Goal: Transaction & Acquisition: Register for event/course

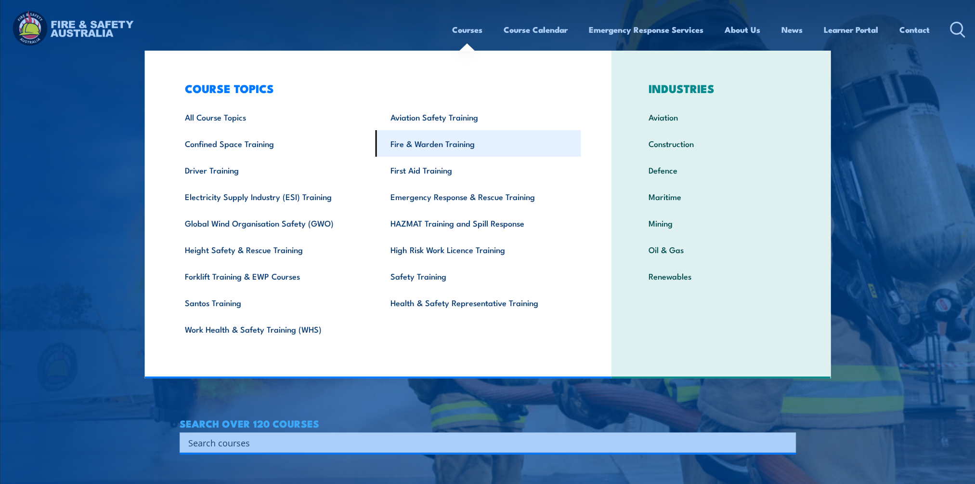
click at [416, 146] on link "Fire & Warden Training" at bounding box center [479, 143] width 206 height 26
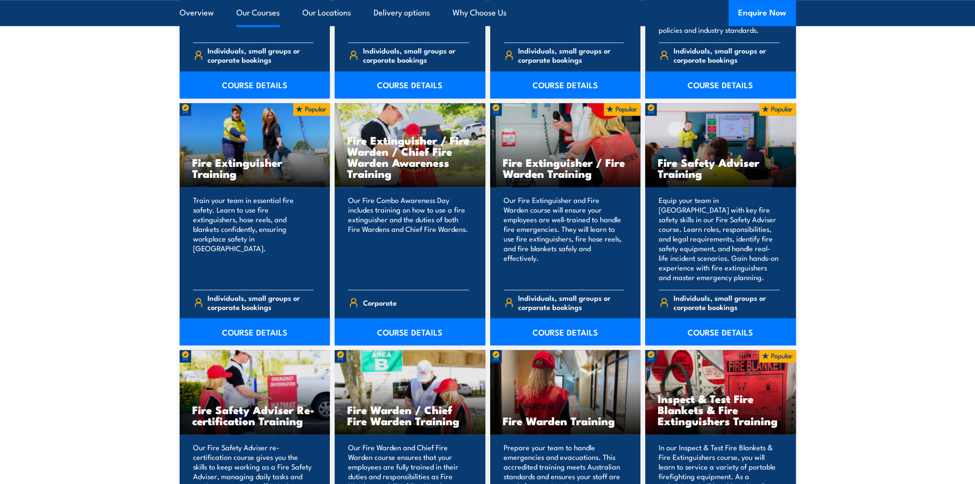
scroll to position [1284, 0]
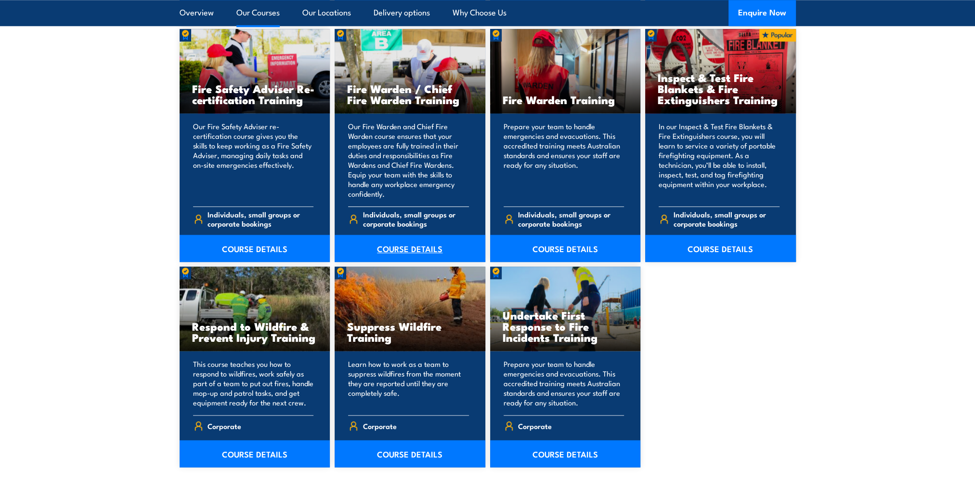
click at [406, 250] on link "COURSE DETAILS" at bounding box center [410, 248] width 151 height 27
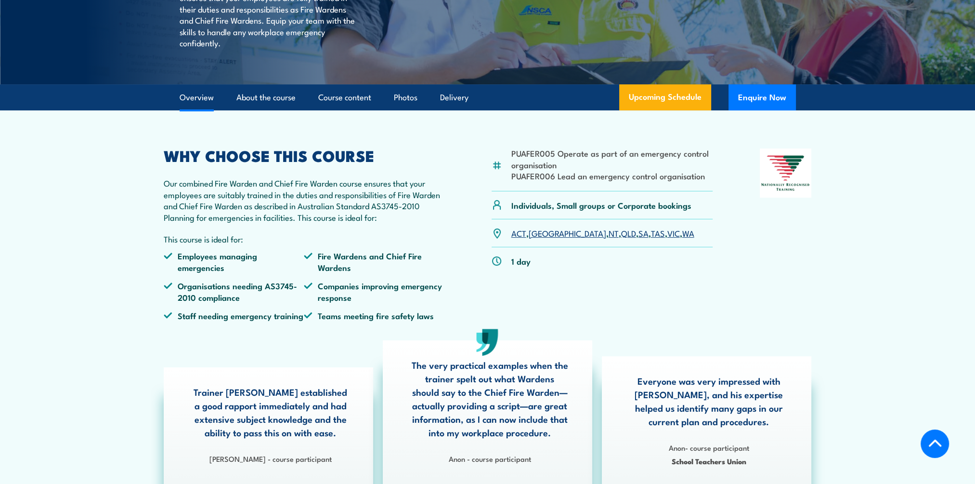
scroll to position [321, 0]
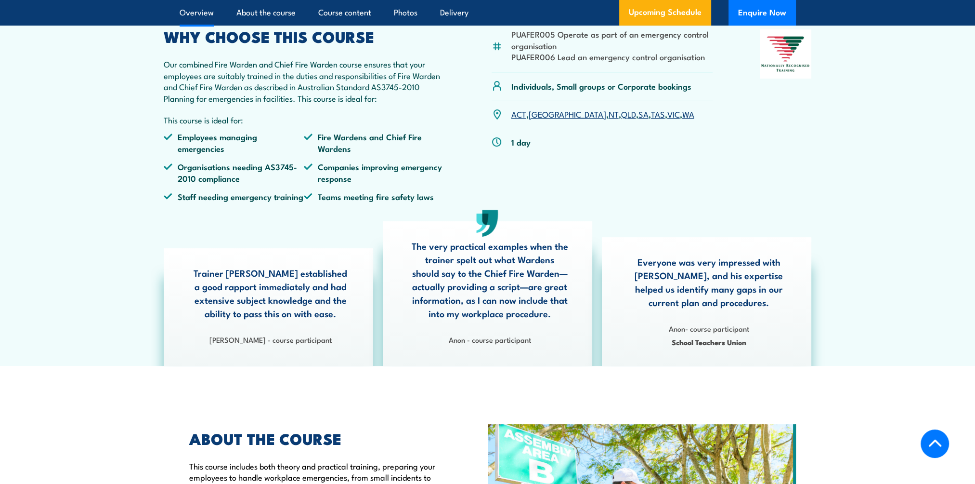
click at [621, 119] on link "QLD" at bounding box center [628, 114] width 15 height 12
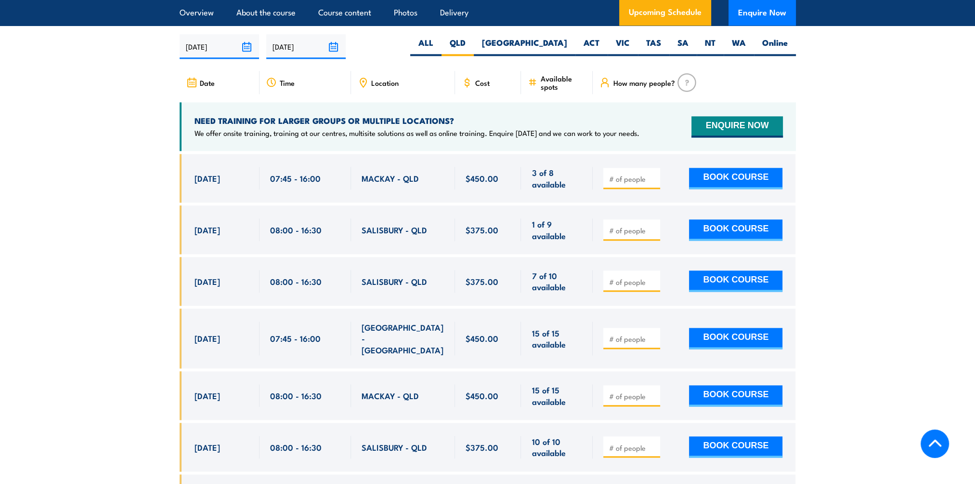
scroll to position [1705, 0]
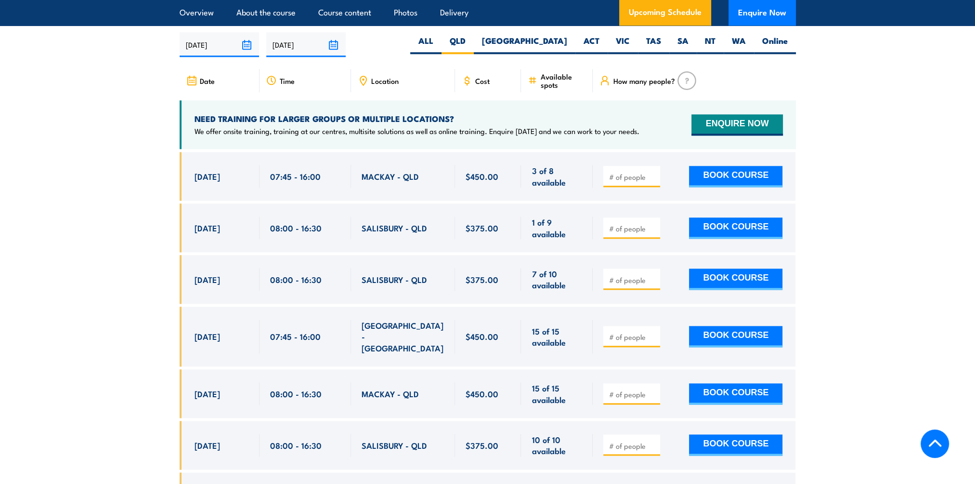
click at [389, 277] on span "SALISBURY - QLD" at bounding box center [394, 279] width 65 height 11
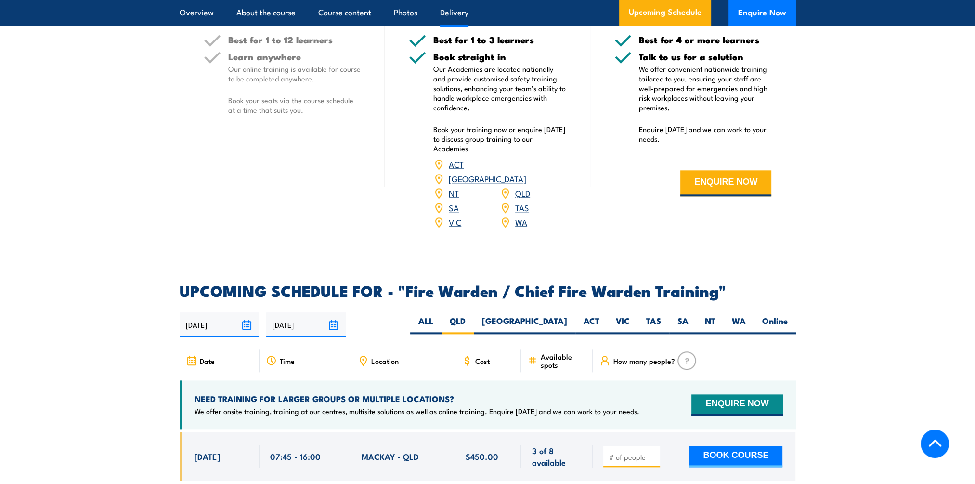
scroll to position [1385, 0]
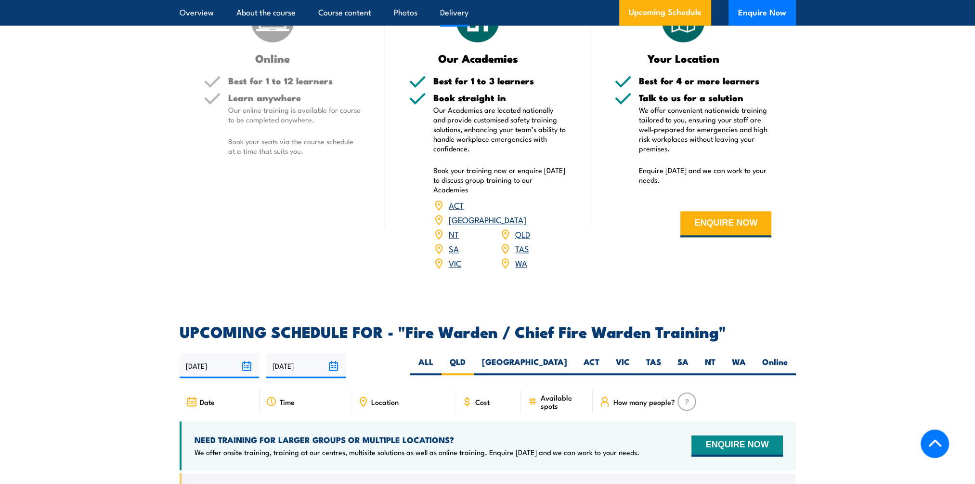
click at [522, 229] on link "QLD" at bounding box center [522, 234] width 15 height 12
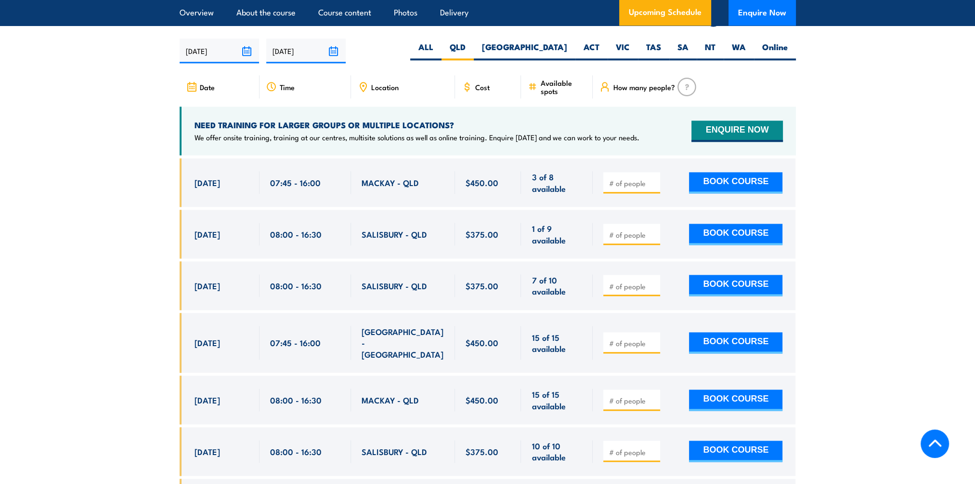
scroll to position [1705, 0]
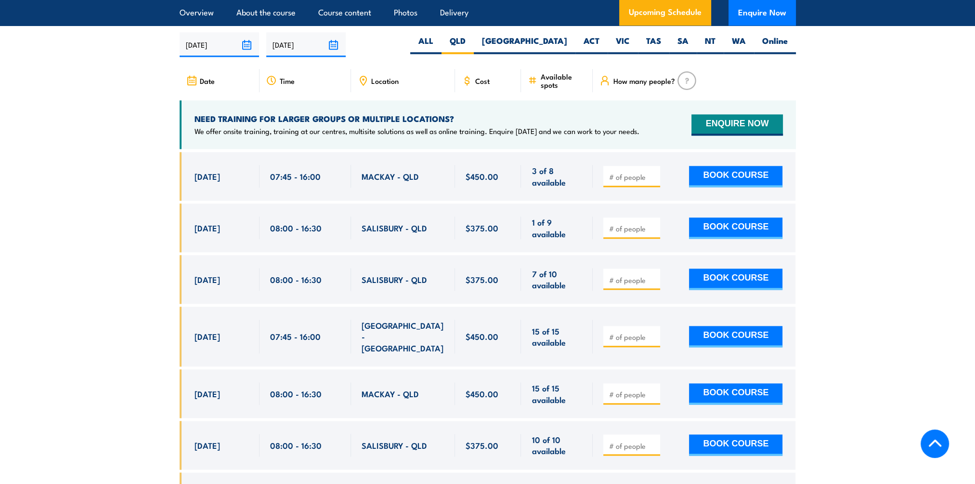
click at [381, 225] on span "SALISBURY - QLD" at bounding box center [394, 227] width 65 height 11
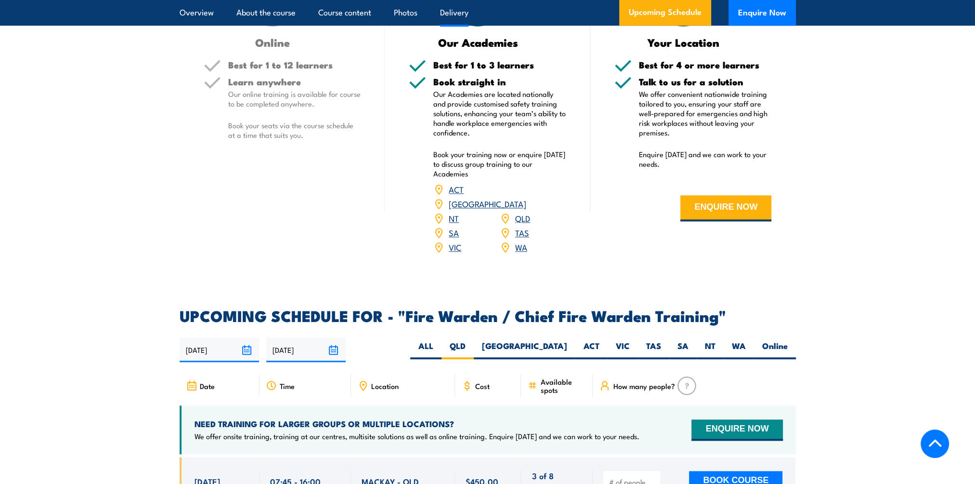
scroll to position [1465, 0]
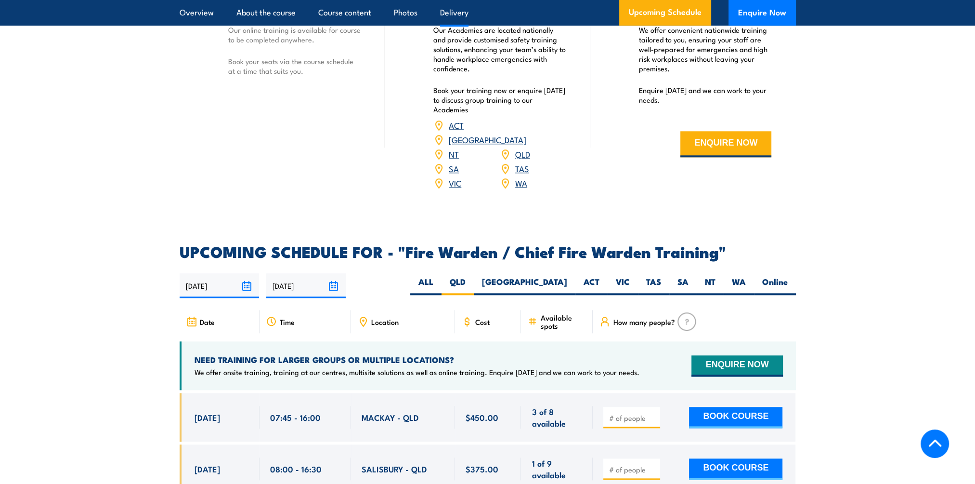
click at [360, 321] on icon at bounding box center [363, 321] width 11 height 11
click at [374, 318] on span "Location" at bounding box center [384, 321] width 27 height 8
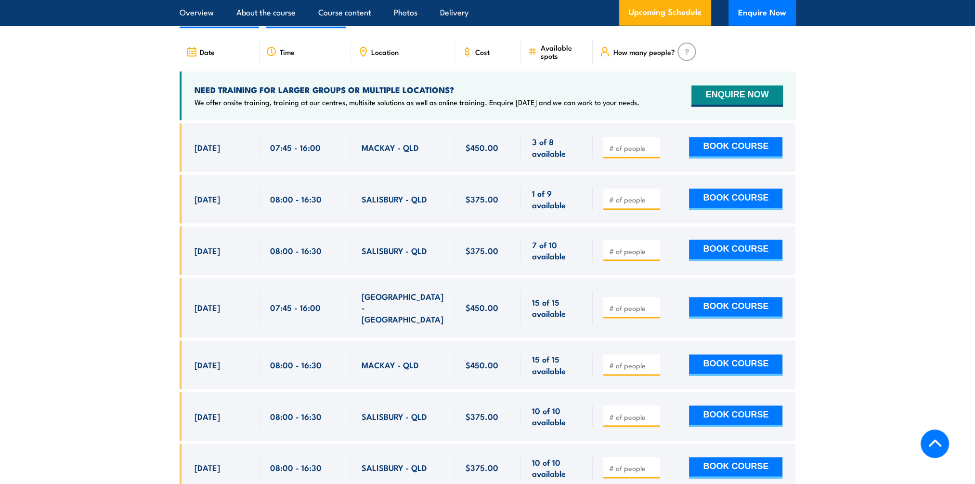
scroll to position [1705, 0]
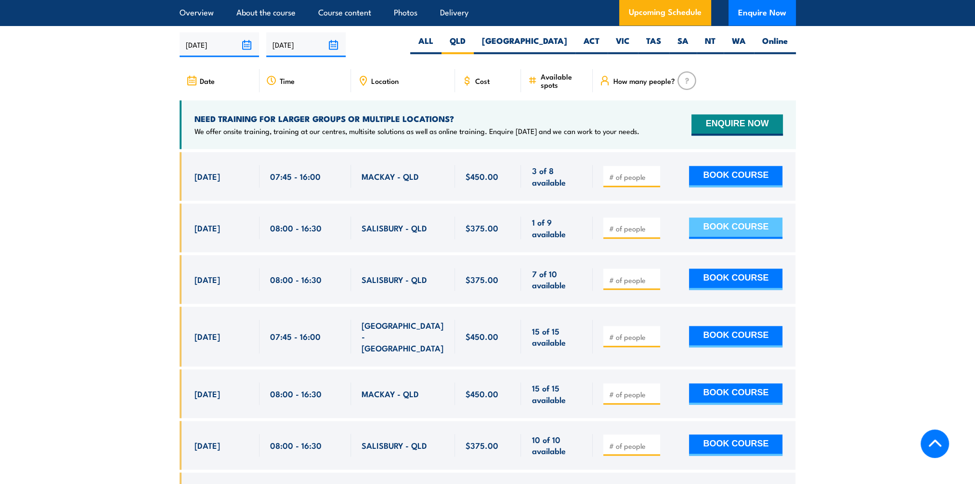
click at [747, 226] on button "BOOK COURSE" at bounding box center [735, 227] width 93 height 21
type input "1"
click at [653, 223] on input "1" at bounding box center [633, 228] width 48 height 10
click at [744, 220] on button "BOOK COURSE" at bounding box center [735, 227] width 93 height 21
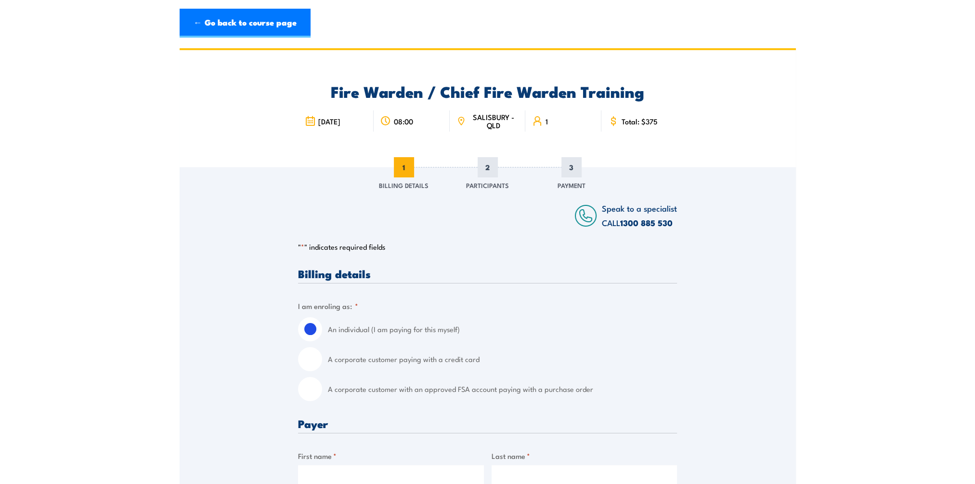
click at [314, 392] on input "A corporate customer with an approved FSA account paying with a purchase order" at bounding box center [310, 389] width 24 height 24
radio input "true"
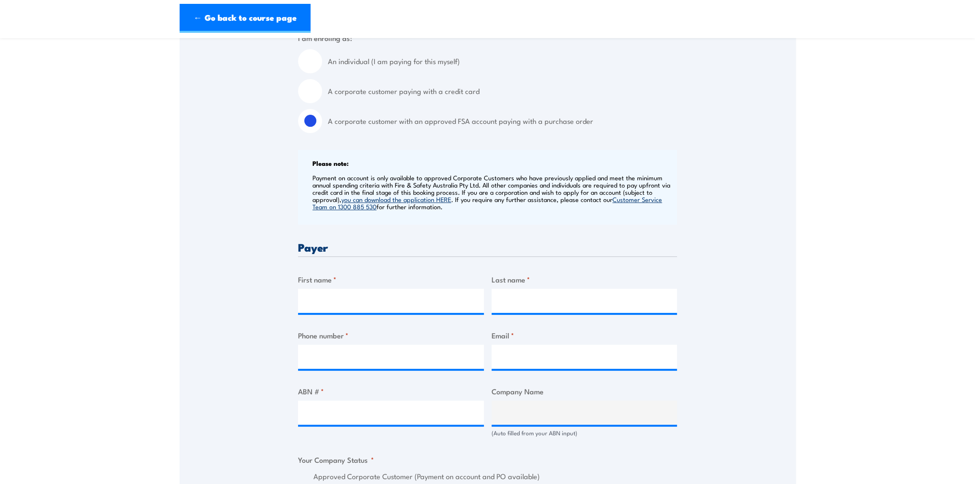
scroll to position [321, 0]
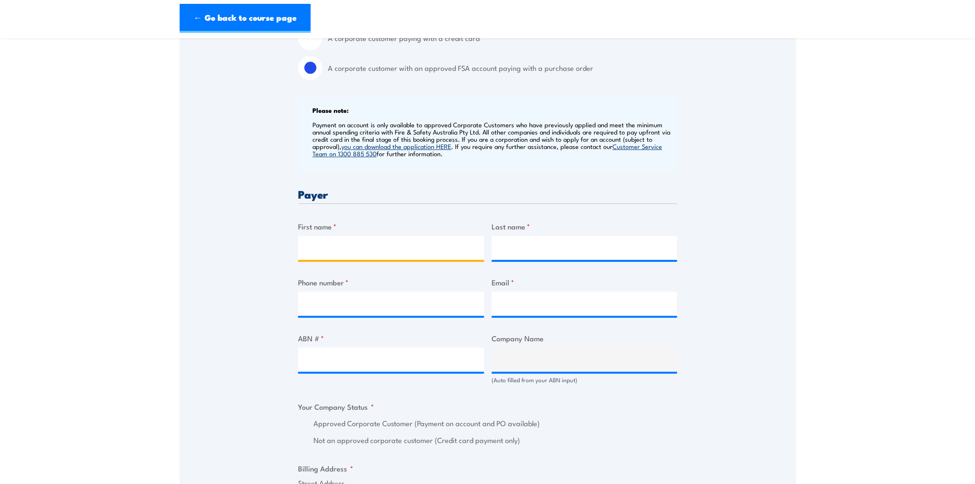
click at [411, 253] on input "First name *" at bounding box center [391, 247] width 186 height 24
type input "Kristy"
type input "Tanner"
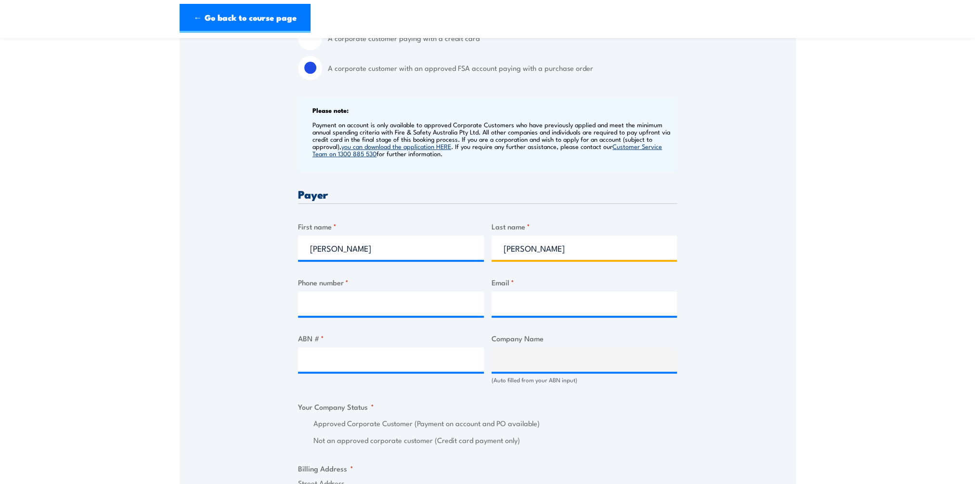
type input "0422418589"
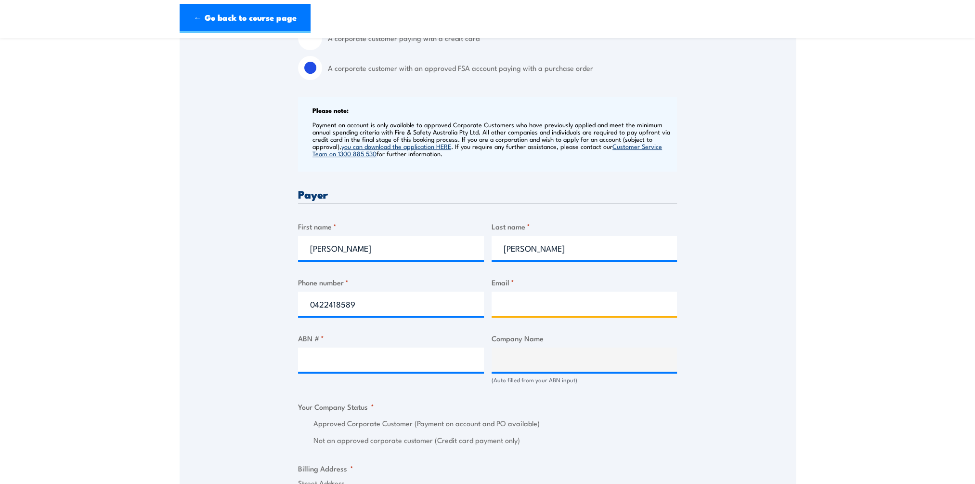
type input "kristy.tanner@jbssa.com.au"
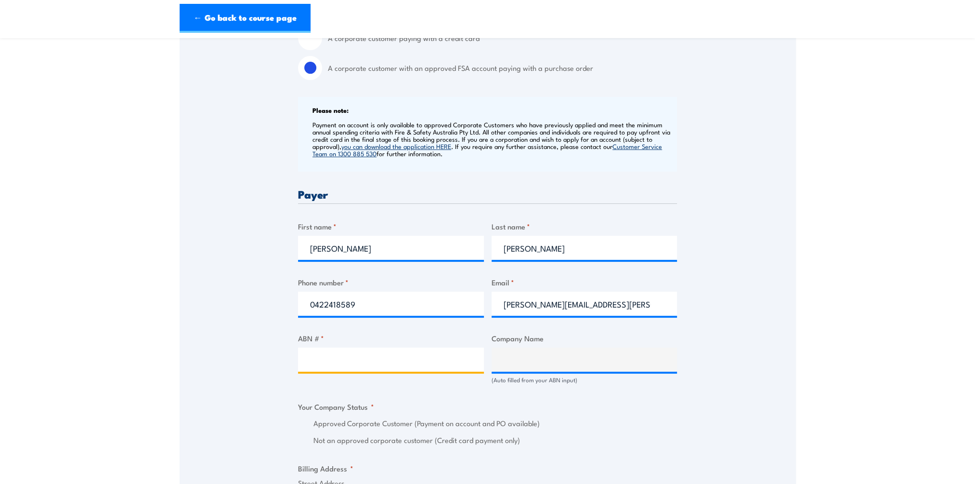
click at [364, 360] on input "ABN # *" at bounding box center [391, 359] width 186 height 24
type input "14011062338"
type input "JBS AUSTRALIA PTY LIMITED"
radio input "true"
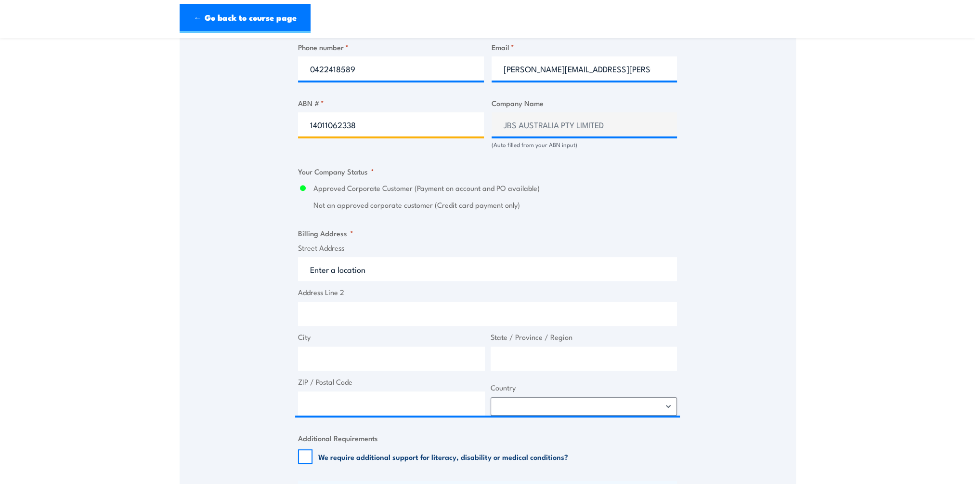
scroll to position [642, 0]
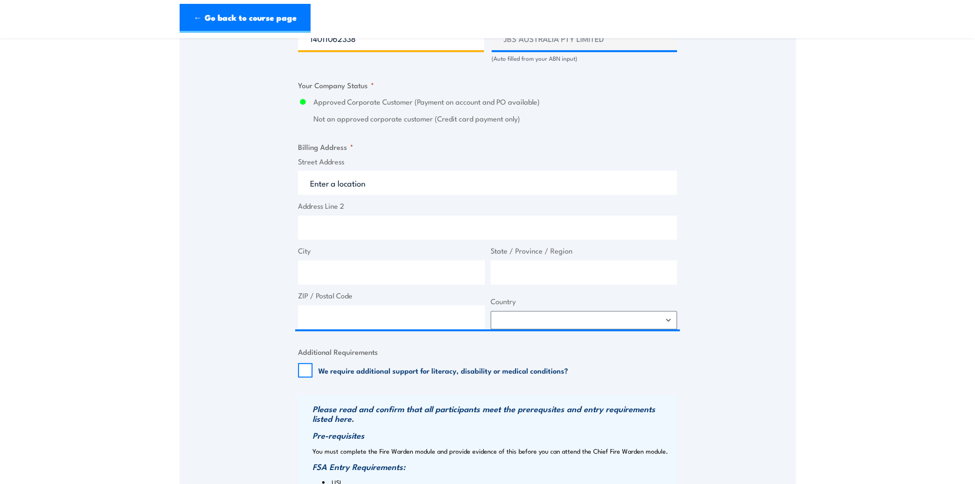
type input "14011062338"
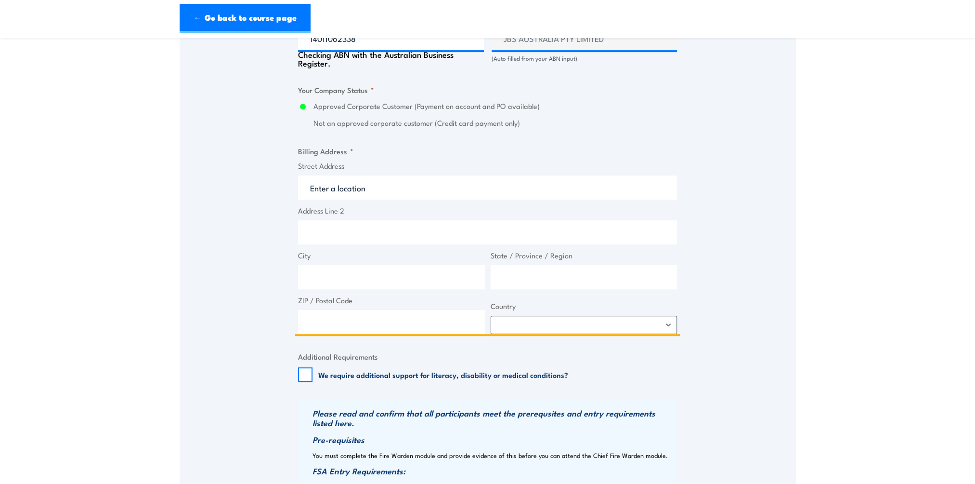
click at [399, 182] on input "Street Address" at bounding box center [487, 187] width 379 height 24
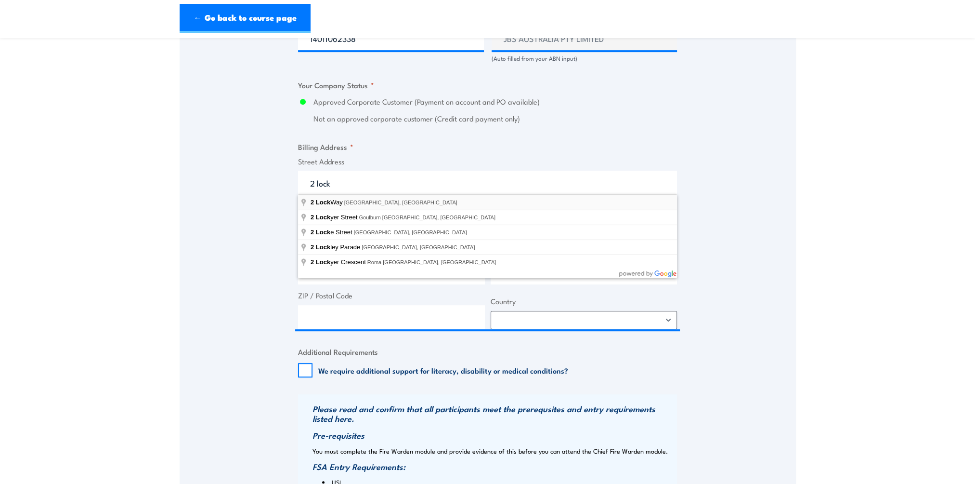
type input "2 Lock Way, Riverview QLD, Australia"
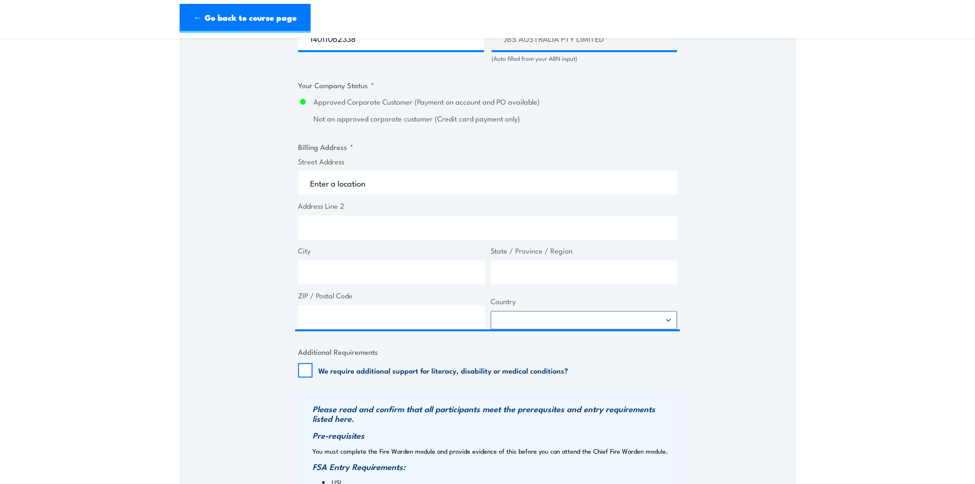
type input "2 Lock Way"
type input "Riverview"
type input "Queensland"
type input "4303"
select select "Australia"
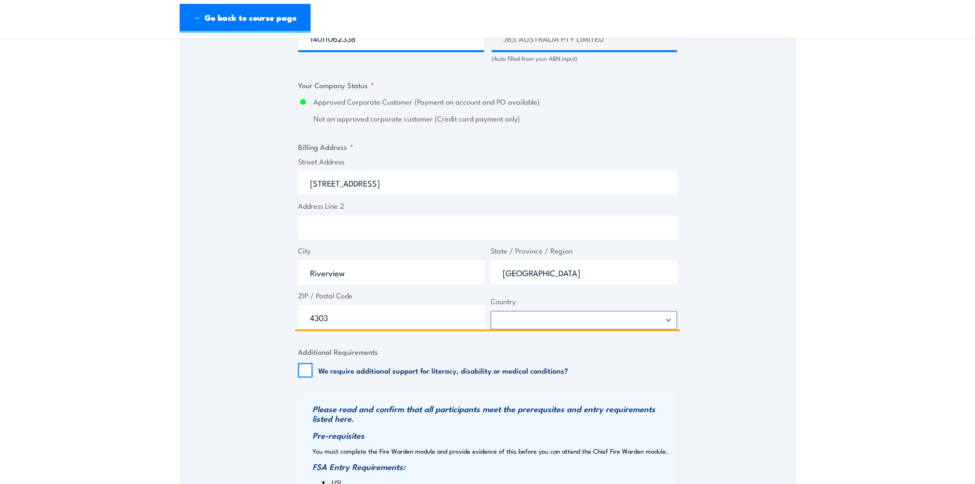
click at [391, 225] on input "Address Line 2" at bounding box center [487, 227] width 379 height 24
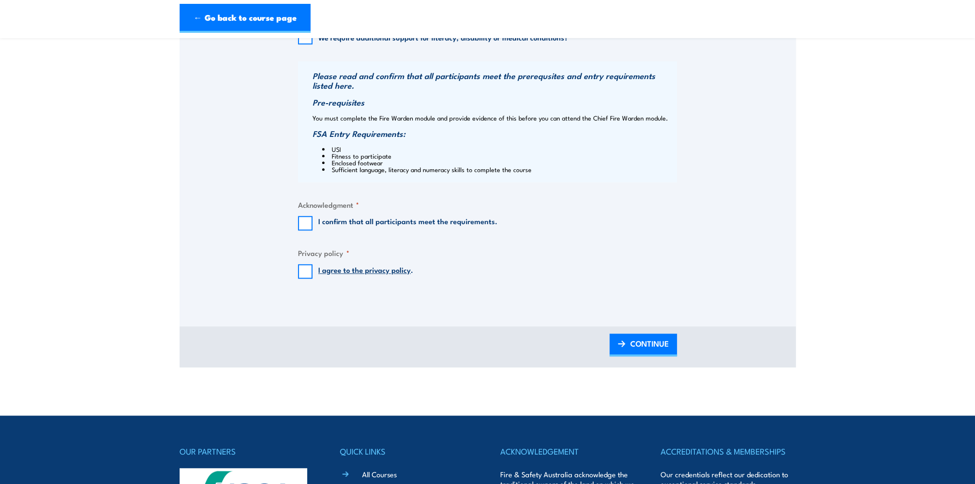
scroll to position [1043, 0]
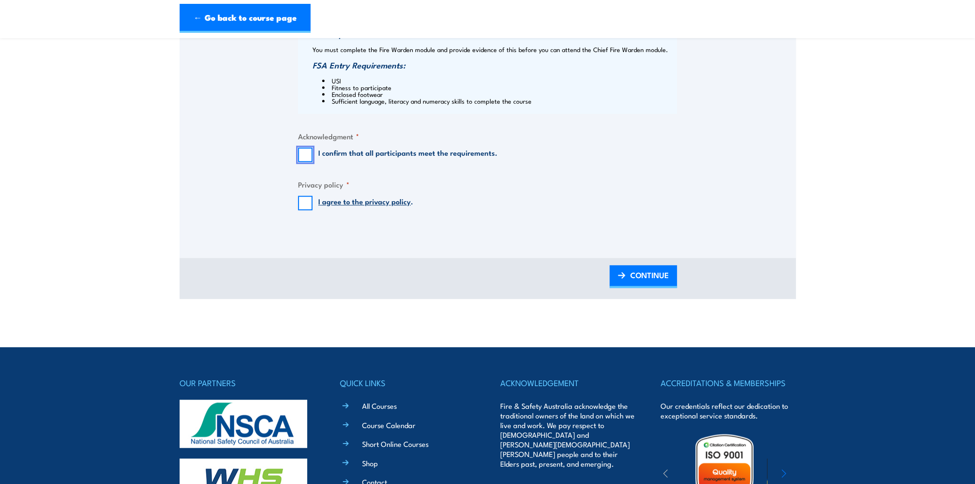
click at [311, 154] on input "I confirm that all participants meet the requirements." at bounding box center [305, 154] width 14 height 14
checkbox input "true"
click at [299, 198] on input "I agree to the privacy policy ." at bounding box center [305, 203] width 14 height 14
checkbox input "true"
click at [646, 275] on span "CONTINUE" at bounding box center [649, 275] width 39 height 26
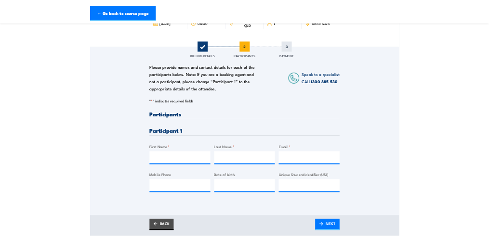
scroll to position [160, 0]
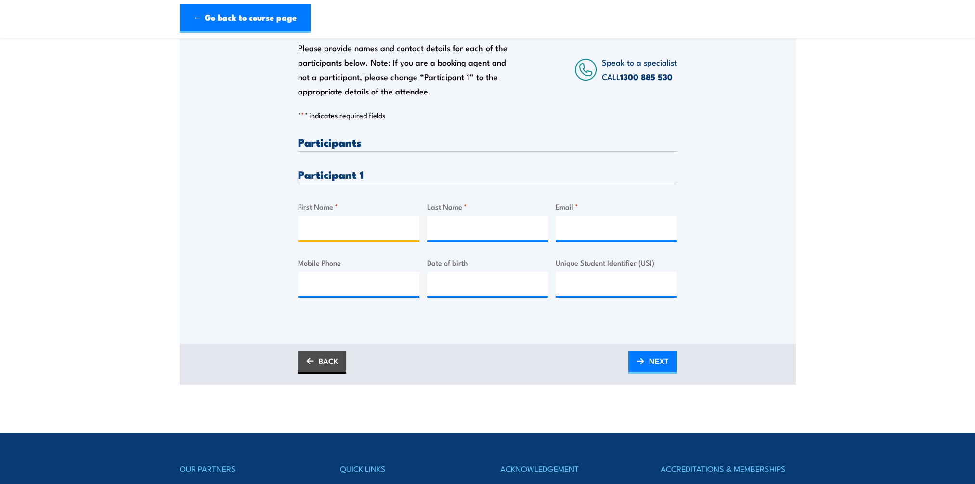
click at [378, 225] on input "First Name *" at bounding box center [358, 228] width 121 height 24
type input "Jerry"
type input "Jen"
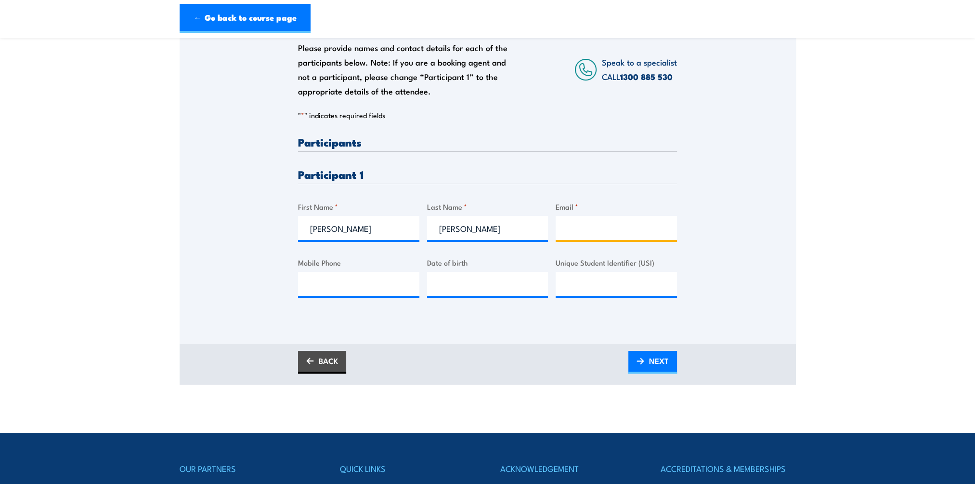
type input "Jerry.Jen@jbssa.com.au"
type input "0421345283"
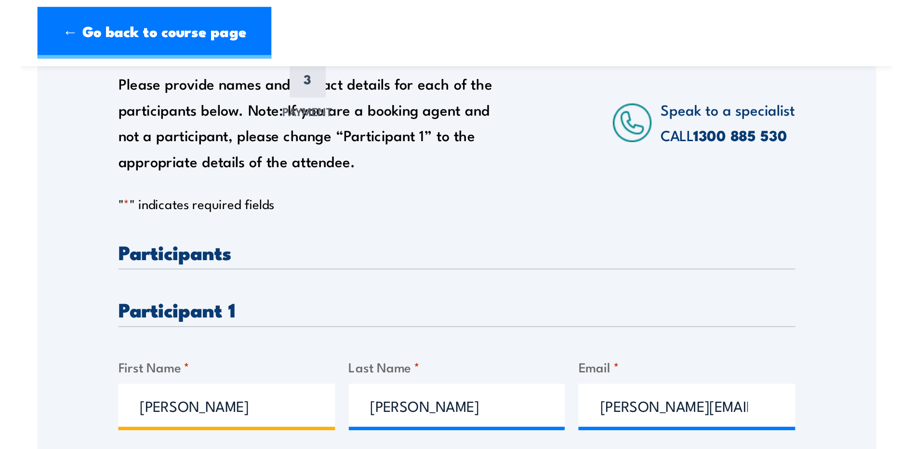
scroll to position [161, 0]
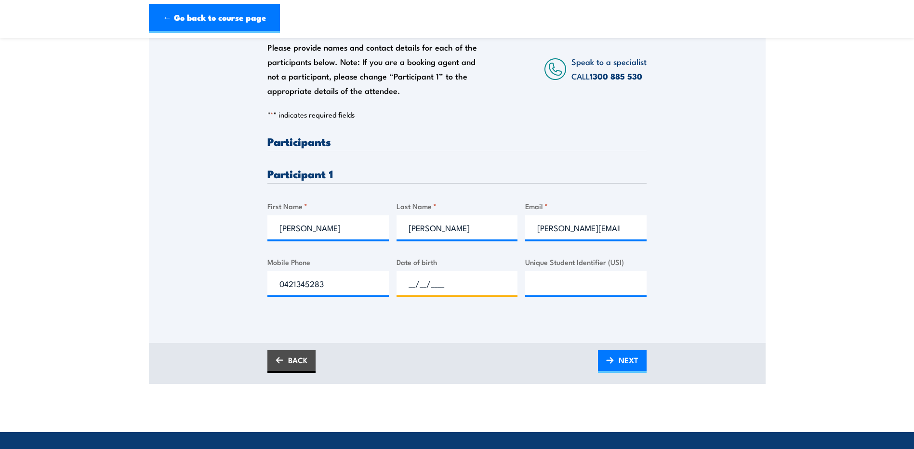
click at [408, 277] on input "__/__/____" at bounding box center [456, 283] width 121 height 24
type input "12/11/1991"
click at [568, 277] on input "Unique Student Identifier (USI)" at bounding box center [585, 283] width 121 height 24
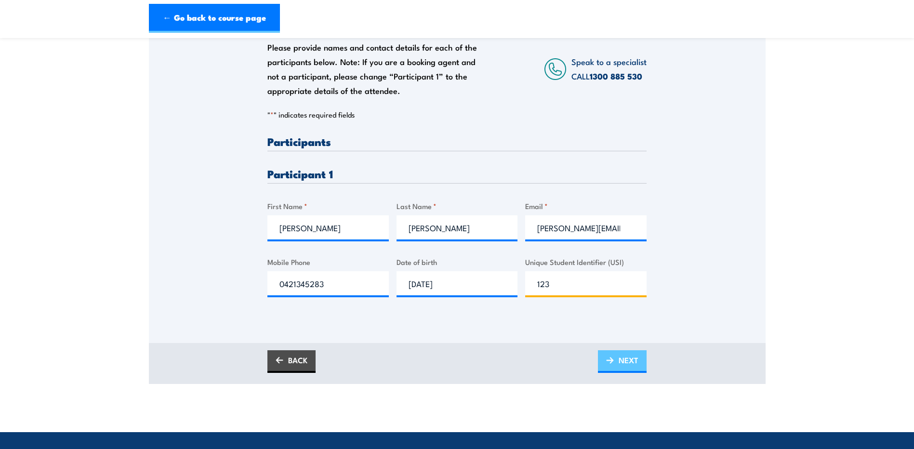
type input "123"
click at [639, 367] on link "NEXT" at bounding box center [622, 361] width 49 height 23
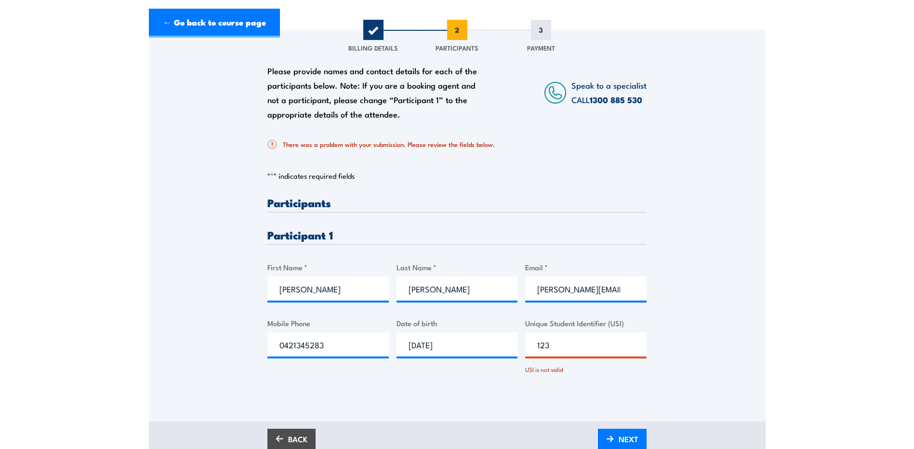
scroll to position [241, 0]
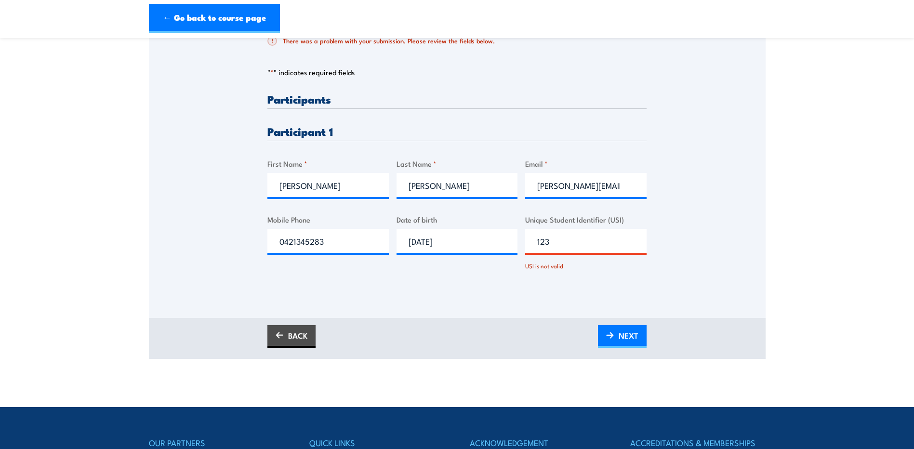
click at [591, 247] on input "123" at bounding box center [585, 241] width 121 height 24
drag, startPoint x: 582, startPoint y: 243, endPoint x: 489, endPoint y: 245, distance: 93.0
click at [489, 245] on div "Please provide names and contact details for each of the participants below. No…" at bounding box center [456, 190] width 379 height 194
click at [621, 336] on span "NEXT" at bounding box center [628, 336] width 20 height 26
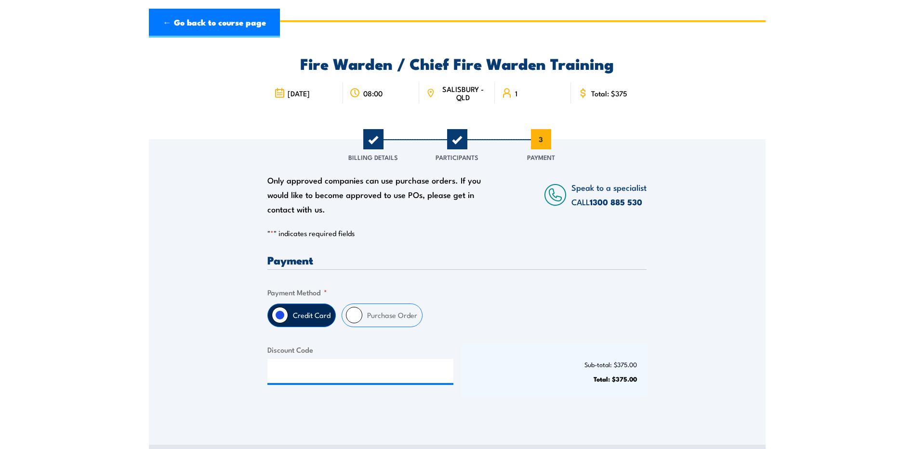
scroll to position [0, 0]
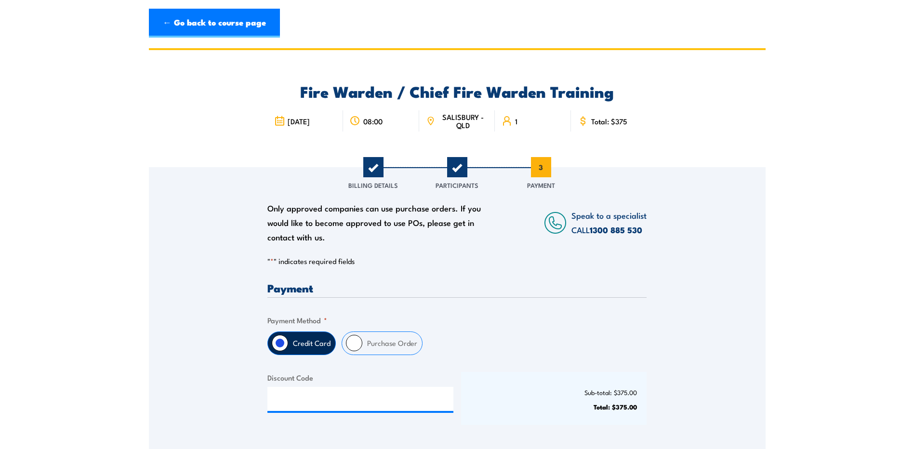
click at [302, 338] on label "Credit Card" at bounding box center [311, 343] width 47 height 23
click at [288, 338] on input "Credit Card" at bounding box center [280, 343] width 16 height 16
click at [354, 336] on input "Purchase Order" at bounding box center [354, 343] width 16 height 16
radio input "true"
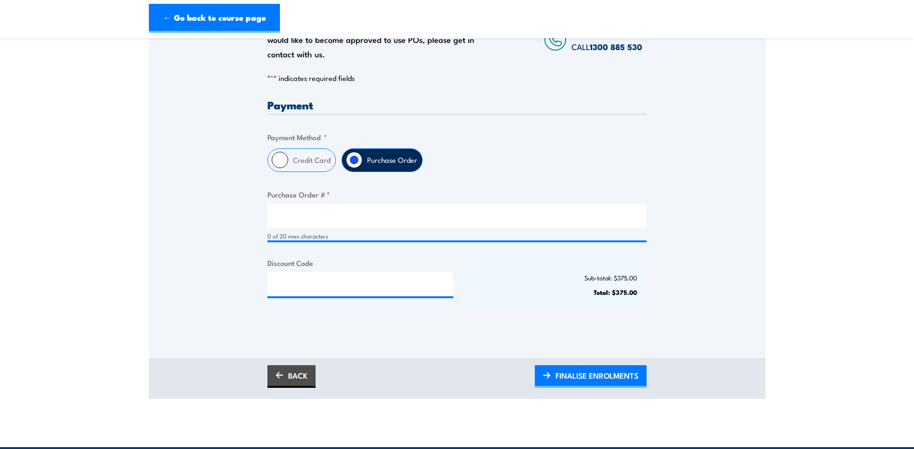
scroll to position [160, 0]
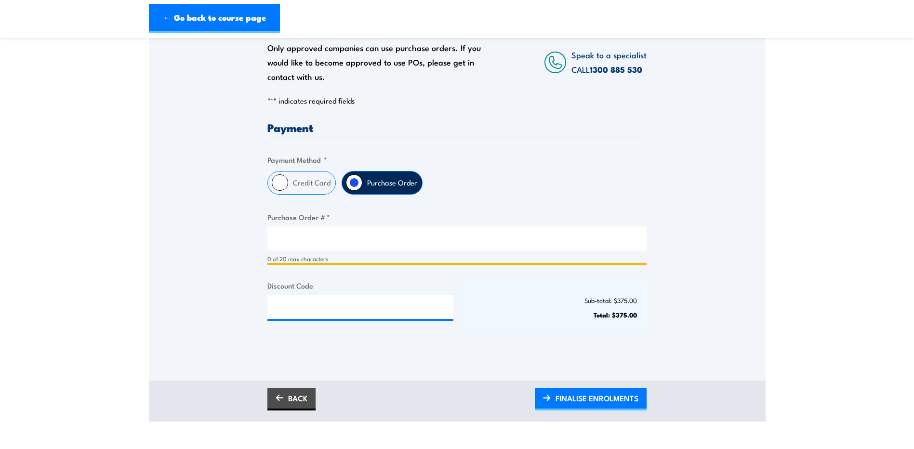
click at [357, 244] on input "Purchase Order # *" at bounding box center [456, 238] width 379 height 24
type input "123"
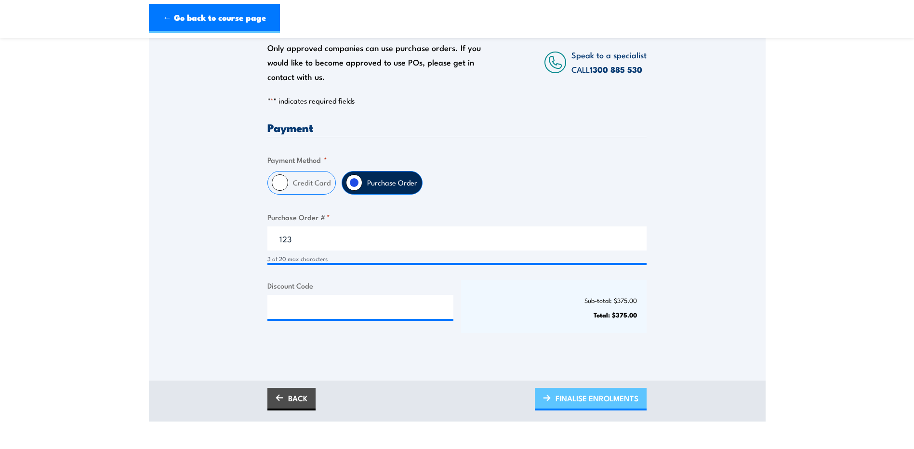
click at [591, 395] on span "FINALISE ENROLMENTS" at bounding box center [596, 398] width 83 height 26
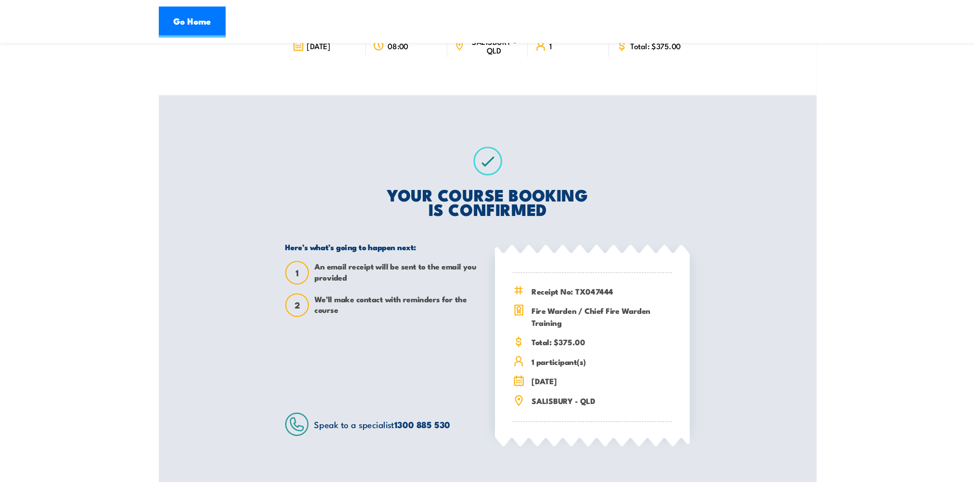
scroll to position [80, 0]
